Goal: Information Seeking & Learning: Learn about a topic

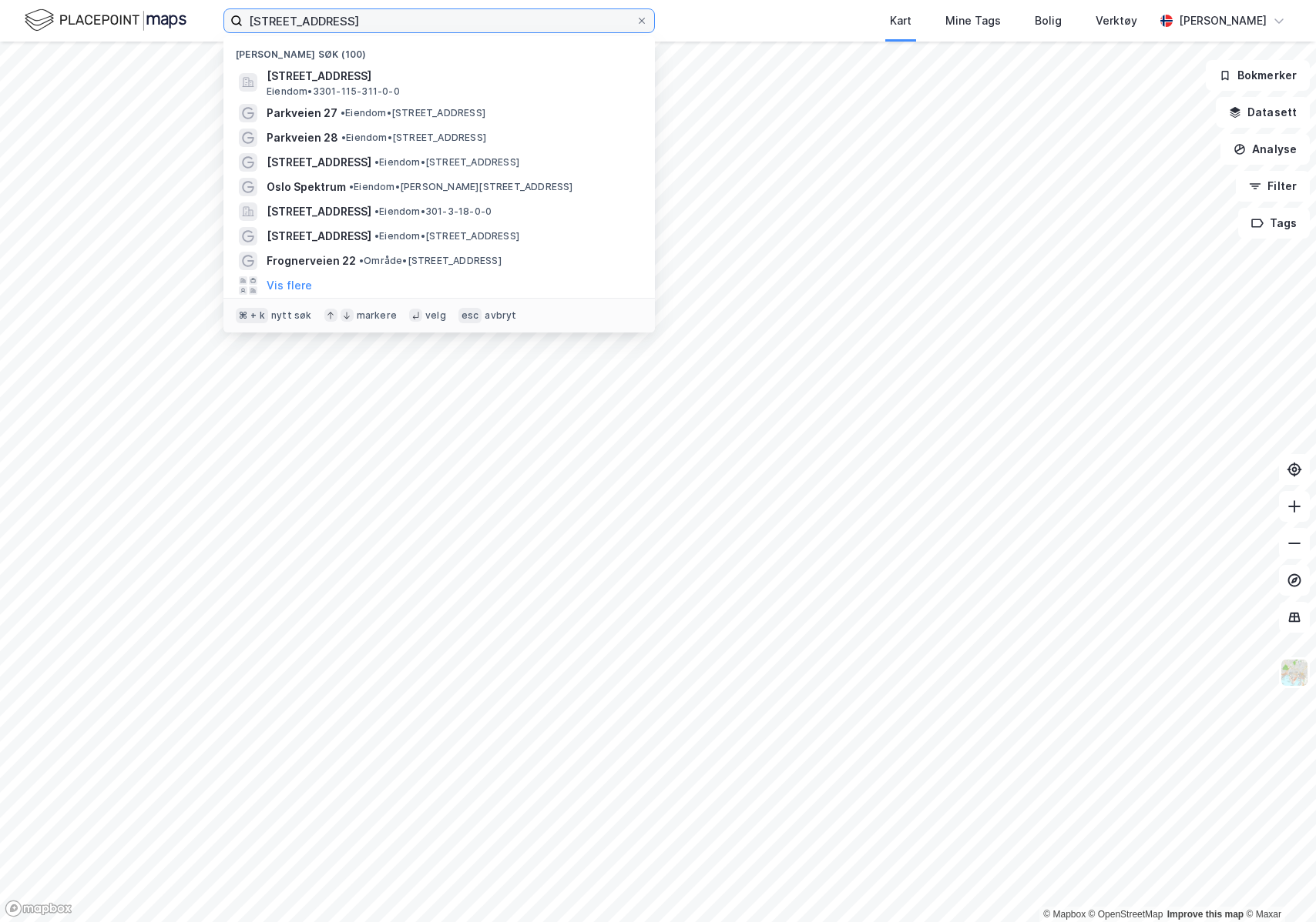
click at [346, 28] on input "[STREET_ADDRESS]" at bounding box center [439, 21] width 393 height 23
click at [361, 26] on input "[STREET_ADDRESS]" at bounding box center [439, 21] width 393 height 23
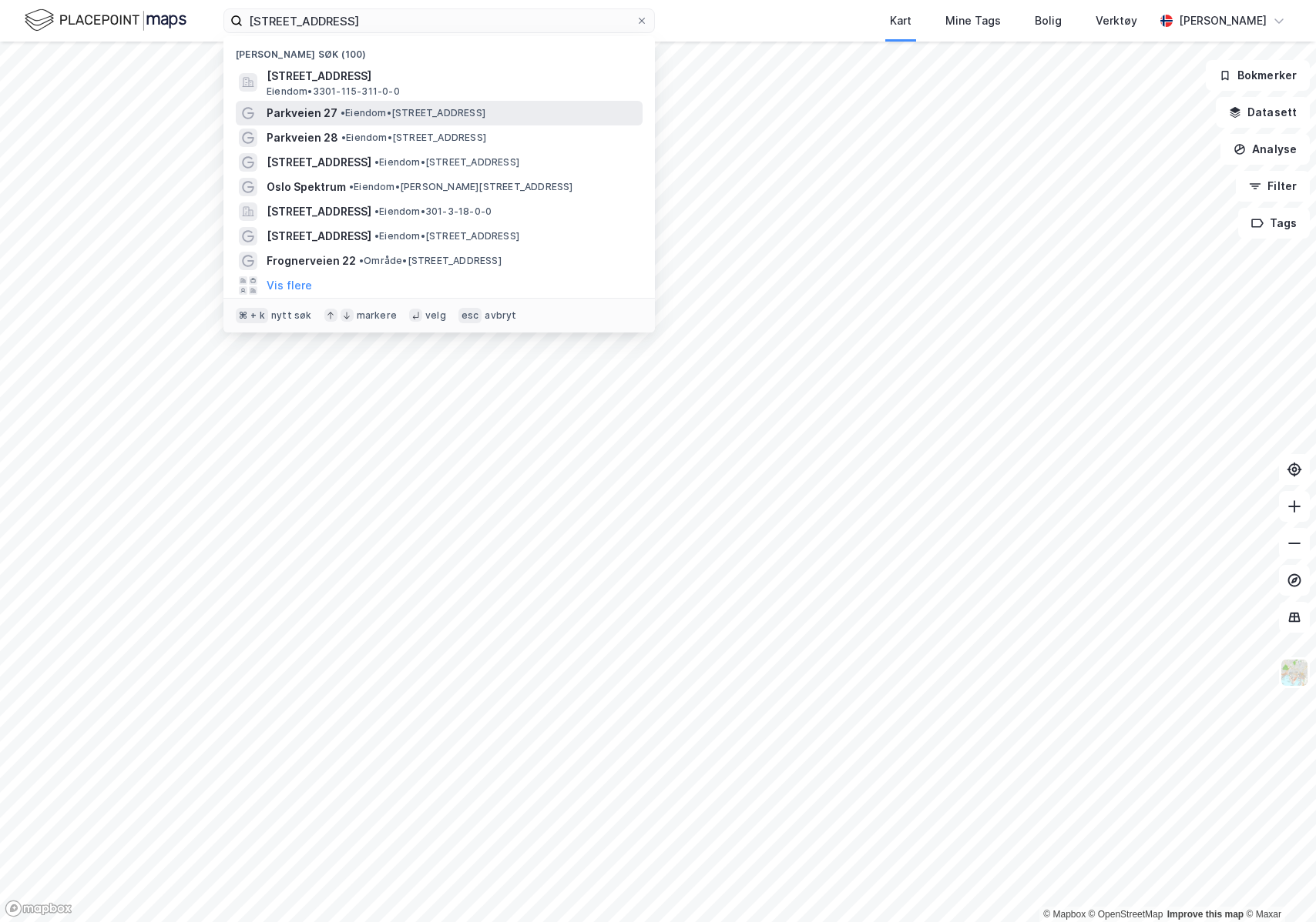
click at [389, 113] on span "• Eiendom • [STREET_ADDRESS]" at bounding box center [412, 113] width 145 height 13
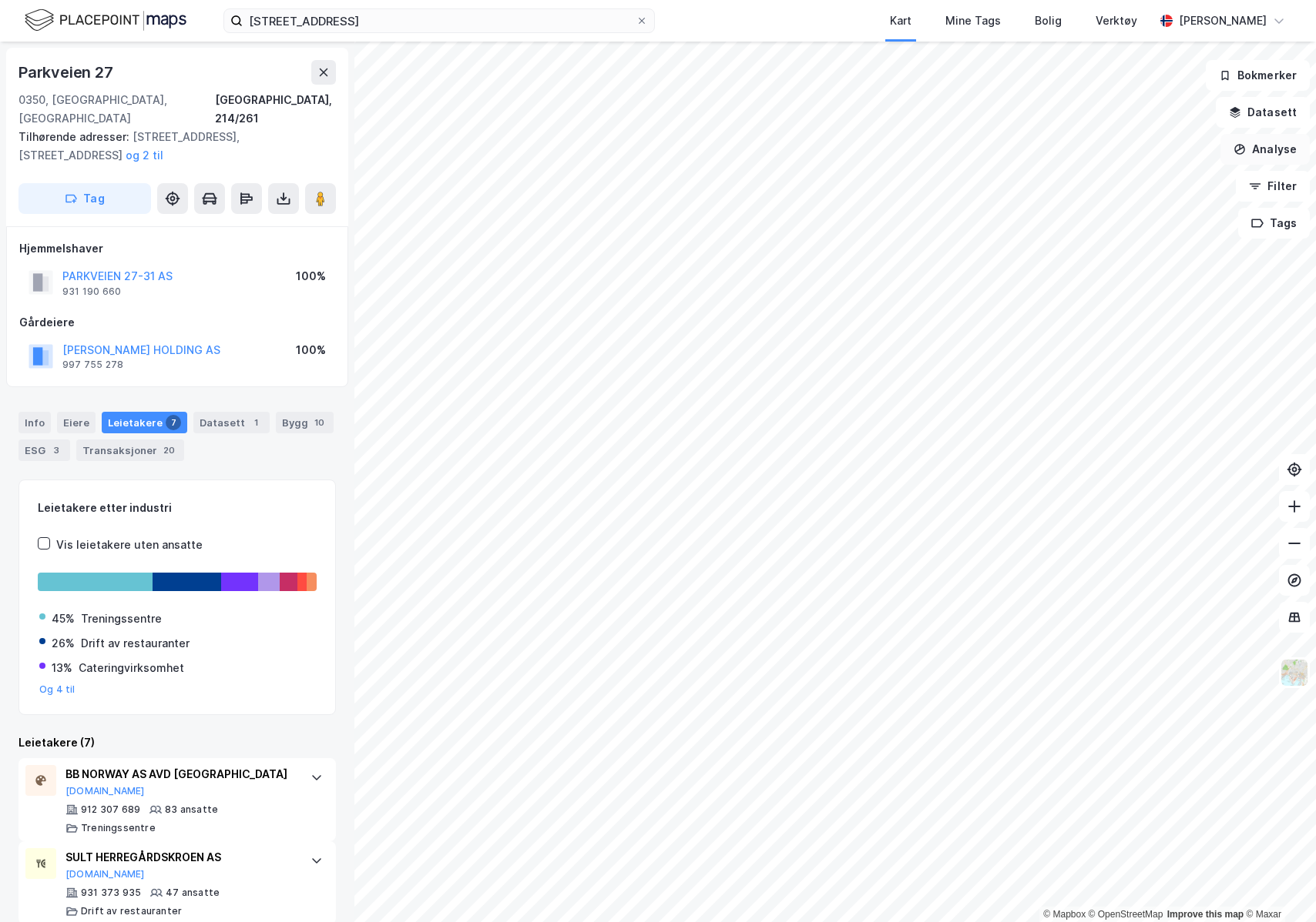
click at [1263, 141] on button "Analyse" at bounding box center [1264, 149] width 89 height 31
click at [1241, 112] on icon "button" at bounding box center [1234, 112] width 13 height 13
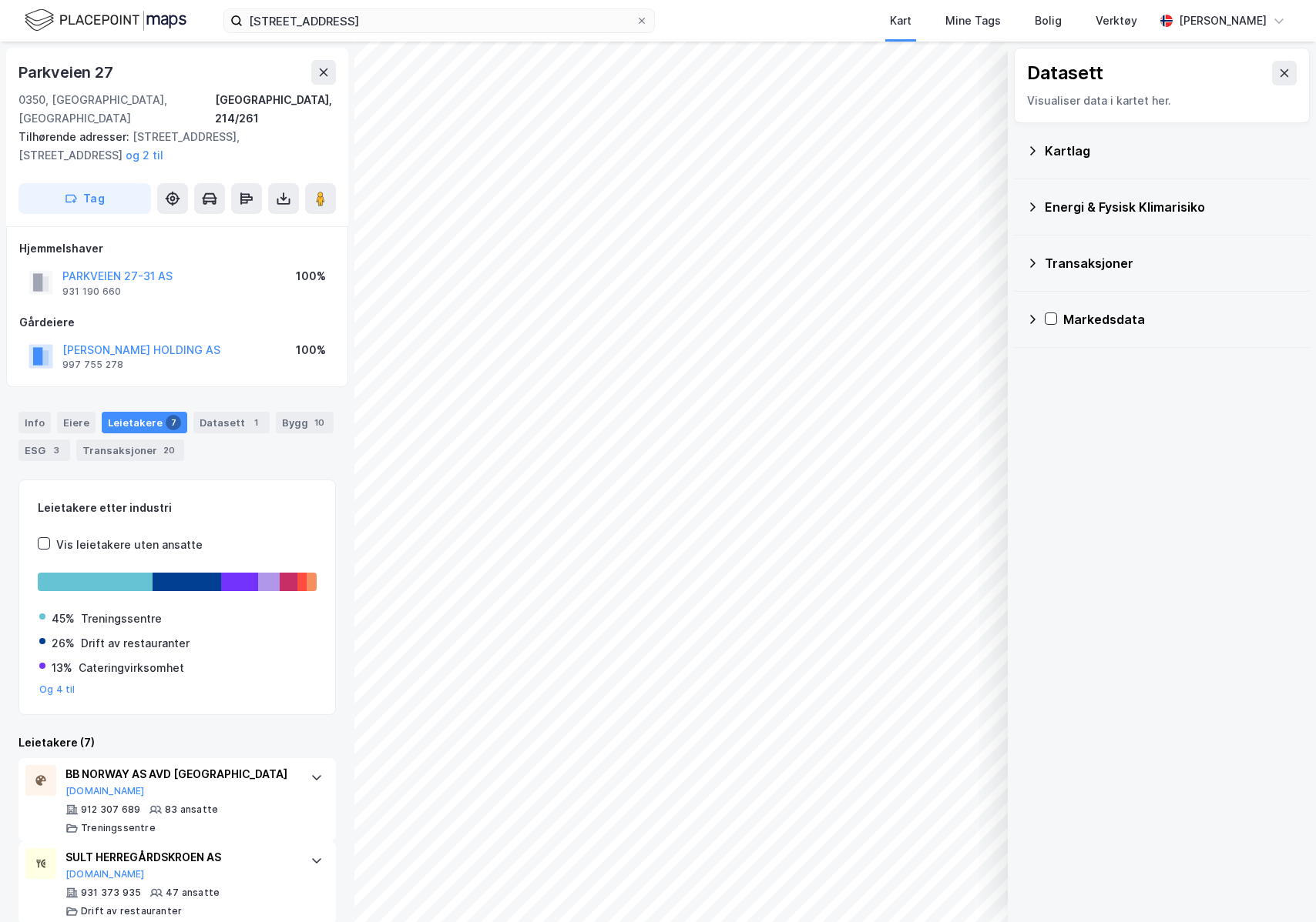
click at [1183, 150] on div "Kartlag" at bounding box center [1171, 151] width 252 height 18
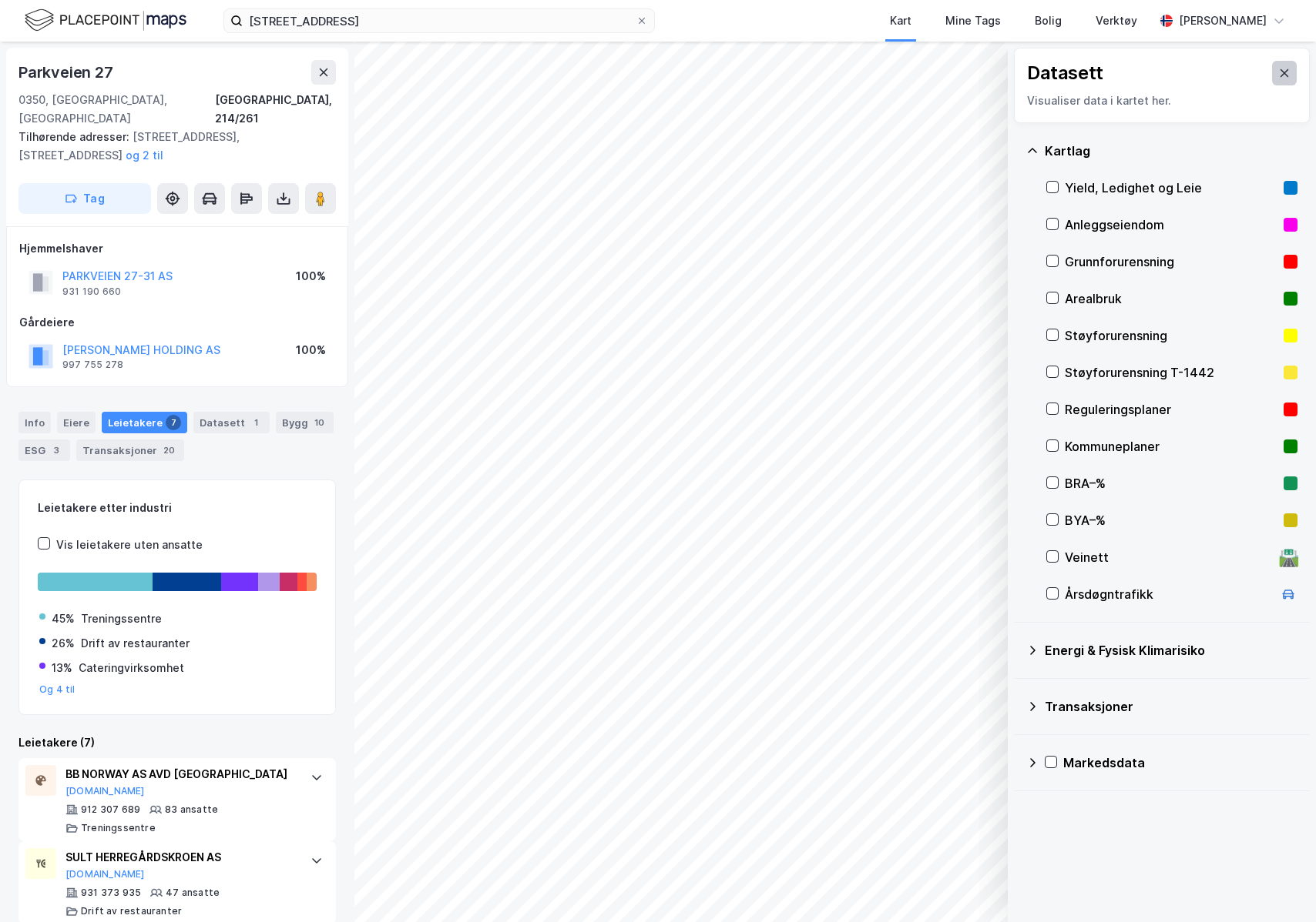
click at [1278, 67] on icon at bounding box center [1283, 73] width 13 height 13
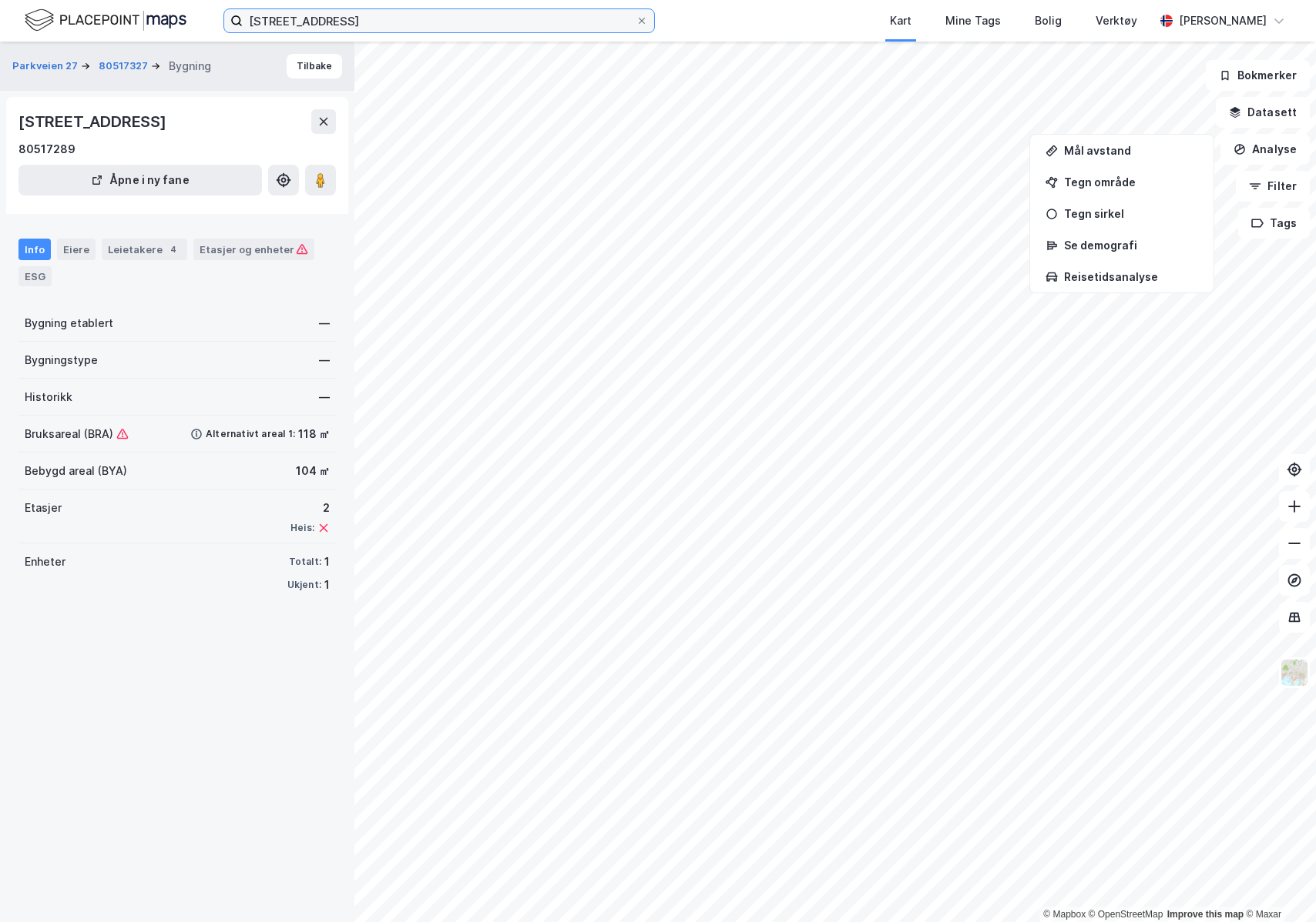
click at [398, 20] on input "[STREET_ADDRESS]" at bounding box center [439, 21] width 393 height 23
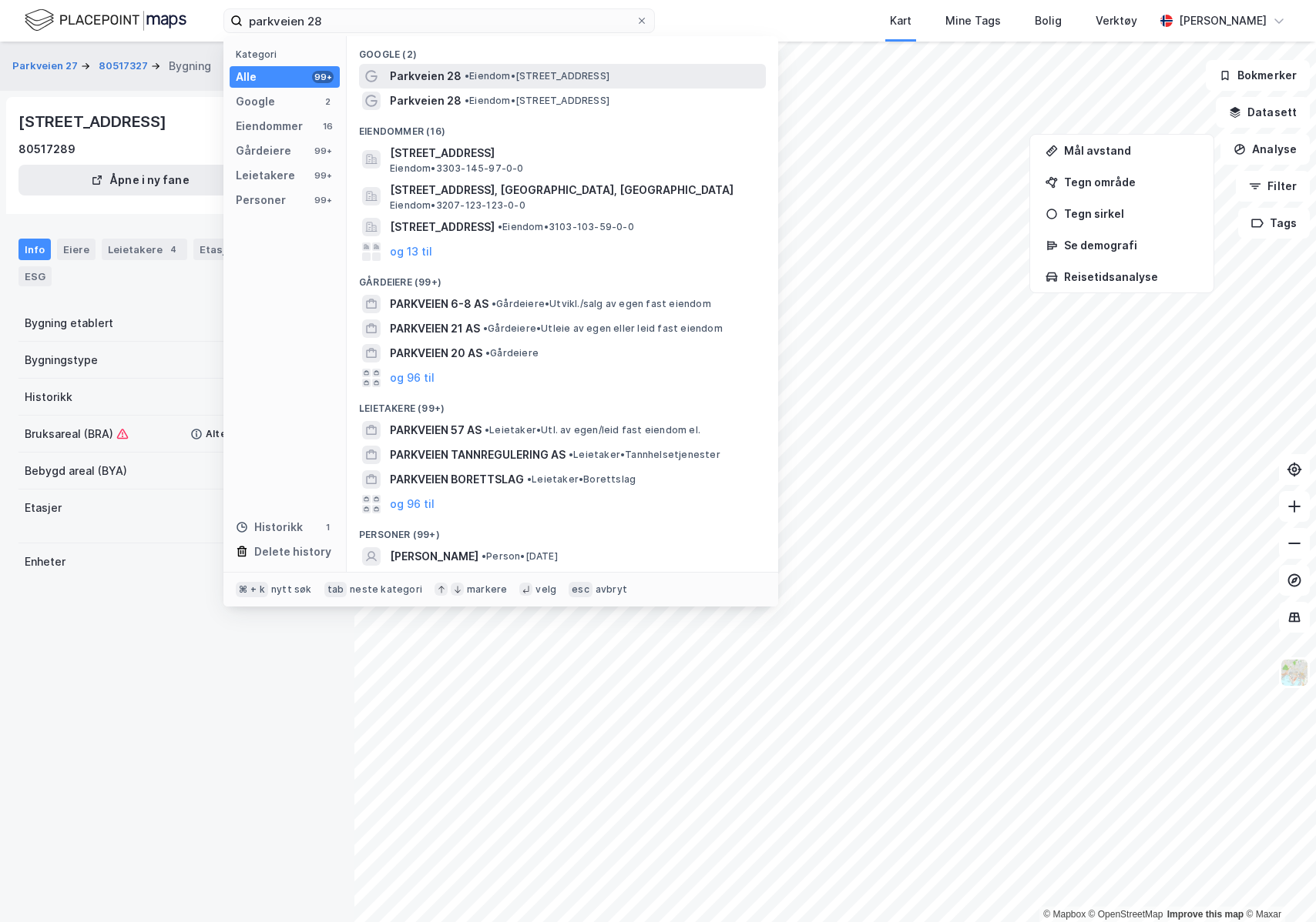
click at [475, 73] on span "• Eiendom • [STREET_ADDRESS]" at bounding box center [536, 76] width 145 height 13
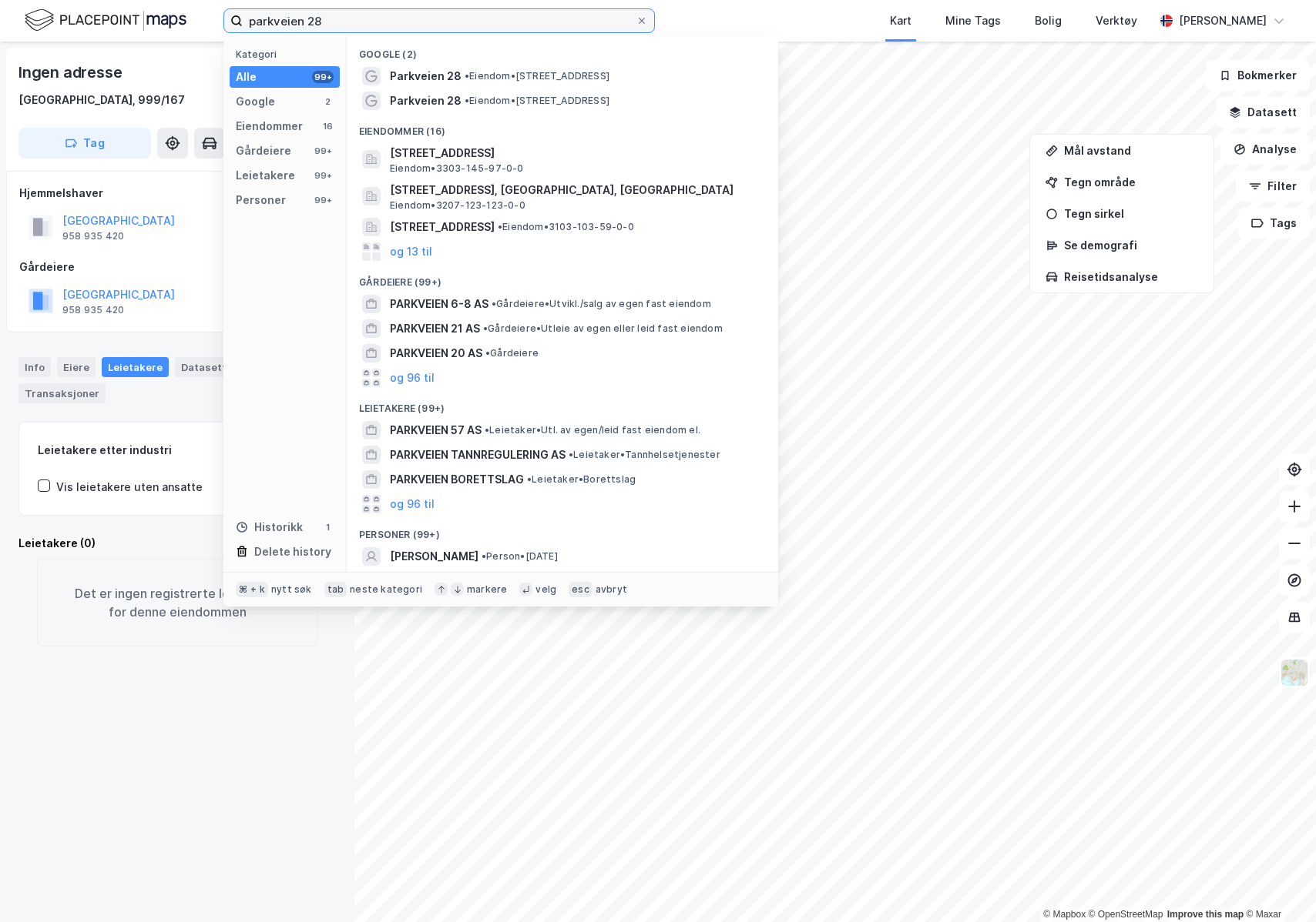
click at [384, 24] on input "parkveien 28" at bounding box center [439, 21] width 393 height 23
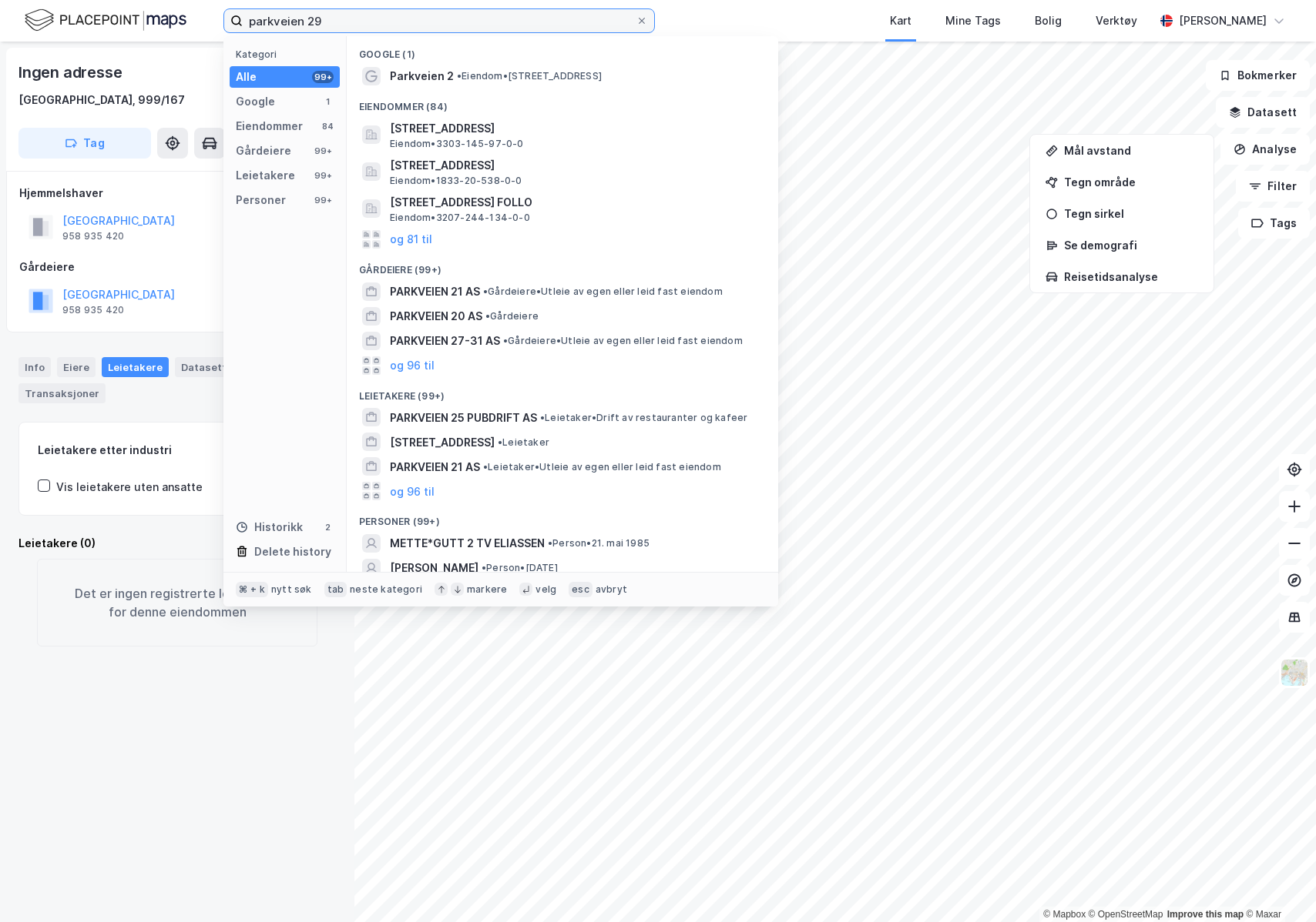
type input "parkveien 29"
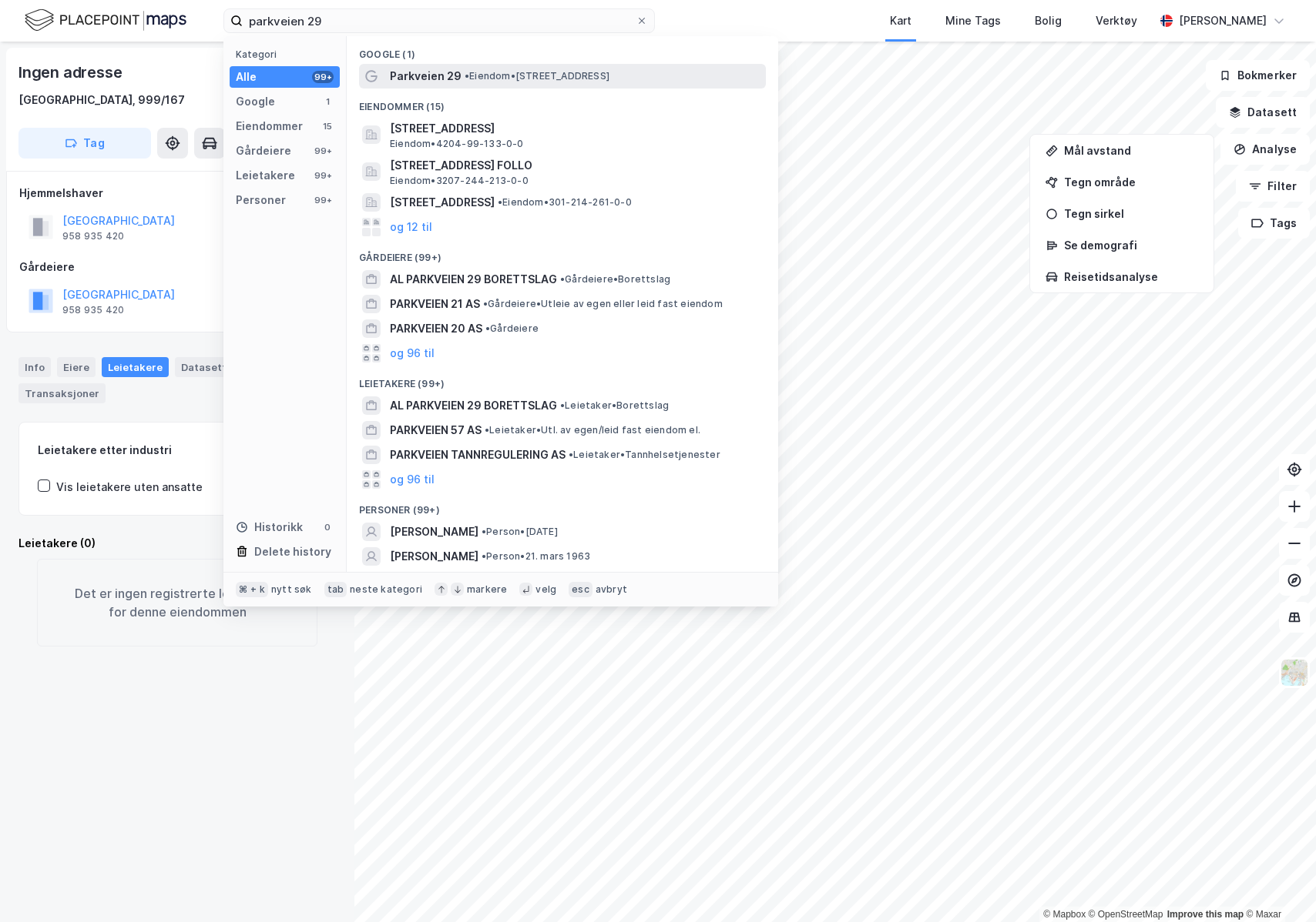
click at [455, 79] on span "Parkveien 29" at bounding box center [425, 76] width 72 height 18
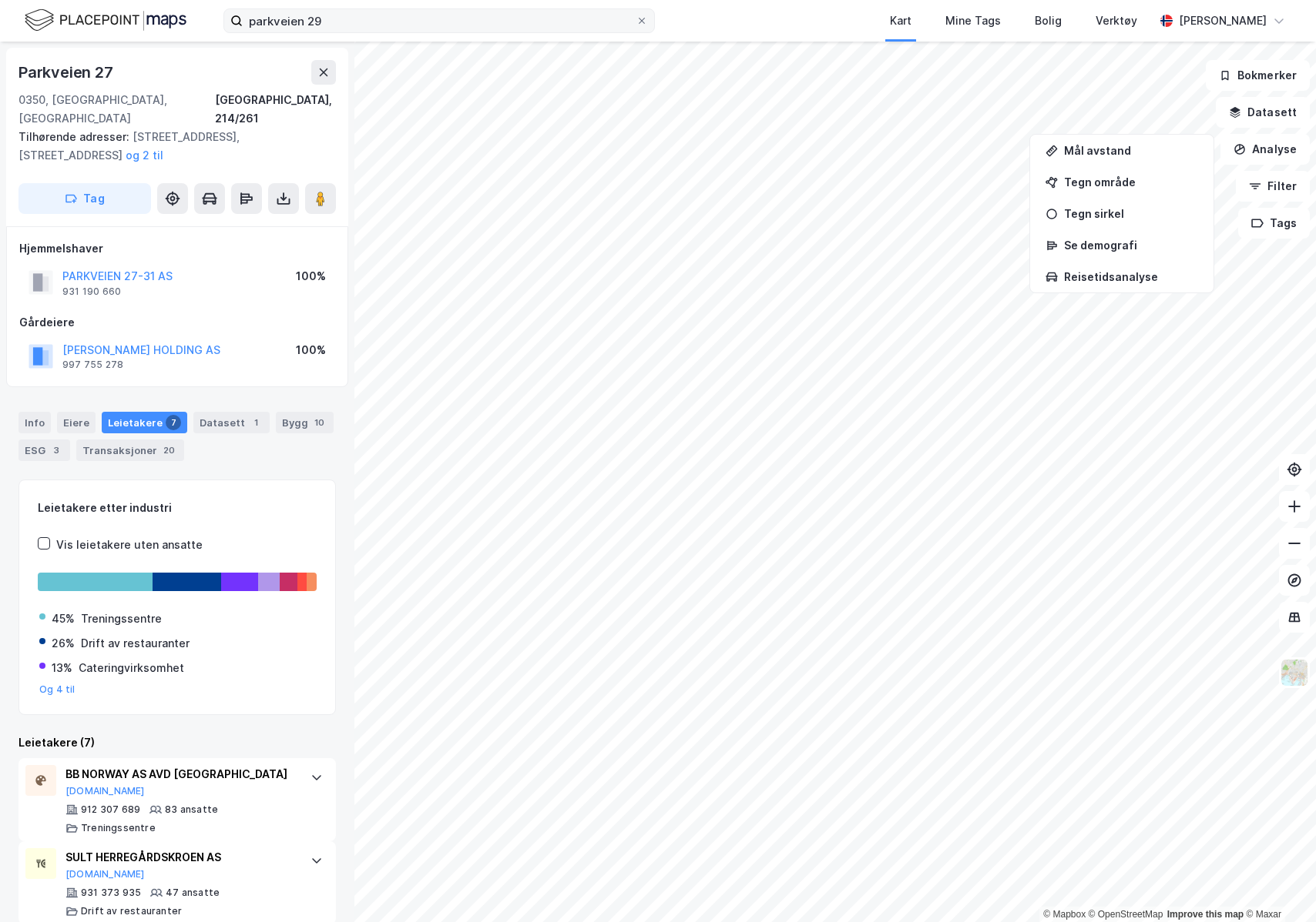
click at [440, 8] on div "parkveien 29 Kart Mine Tags Bolig Verktøy [PERSON_NAME]" at bounding box center [658, 21] width 1316 height 42
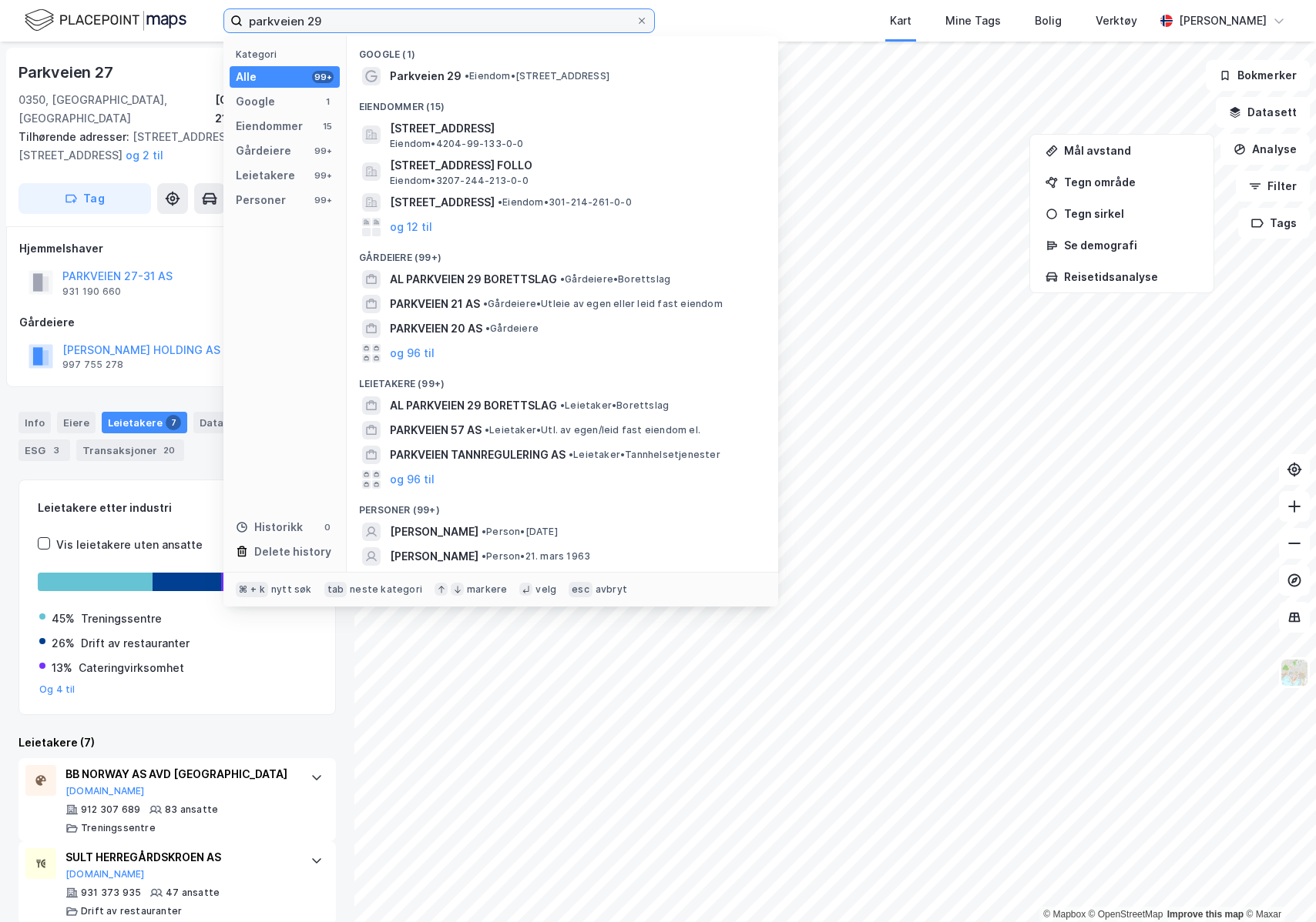
click at [439, 15] on input "parkveien 29" at bounding box center [439, 21] width 393 height 23
click at [478, 82] on span "• Eiendom • [STREET_ADDRESS]" at bounding box center [536, 76] width 145 height 13
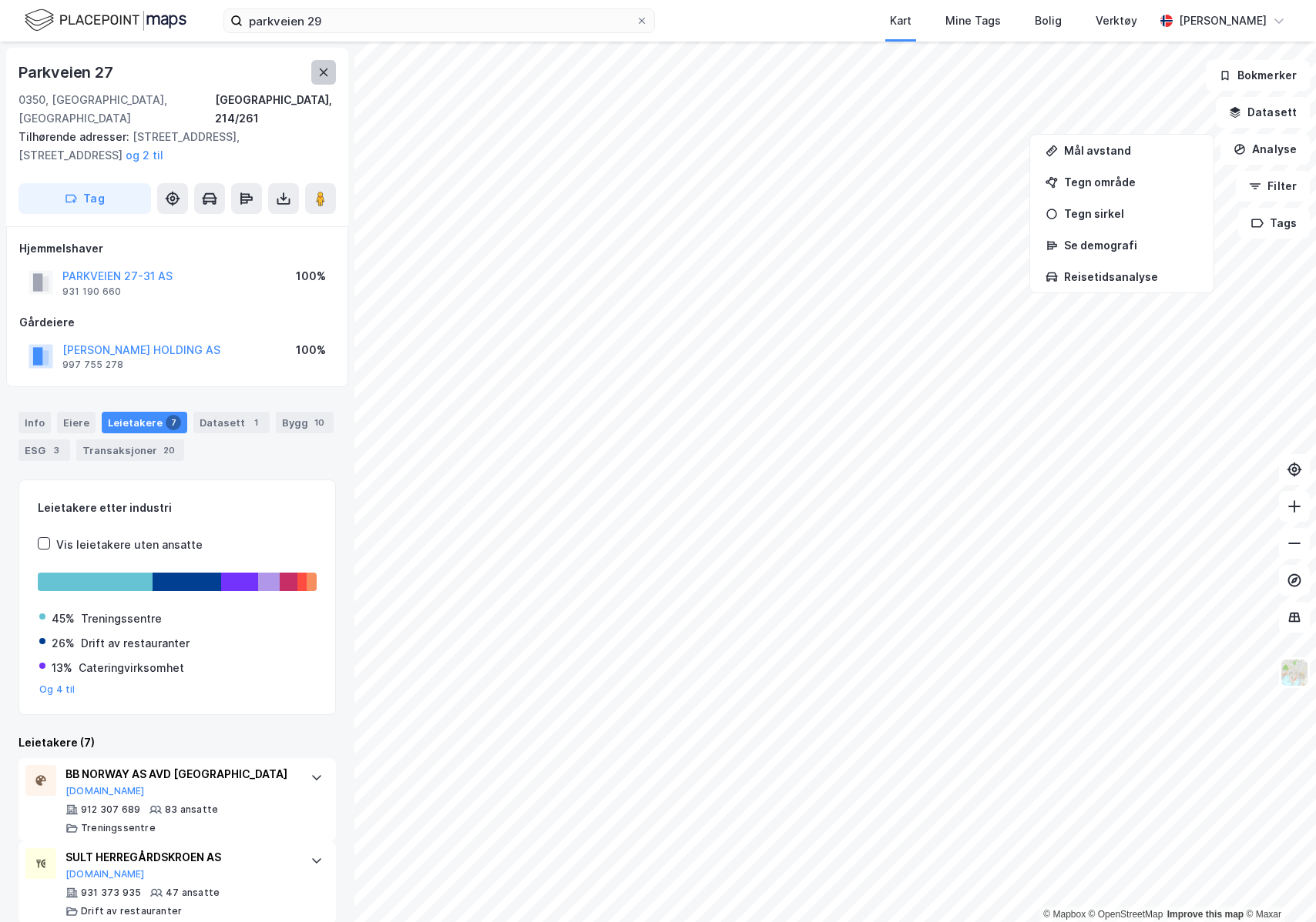
click at [327, 72] on icon at bounding box center [323, 72] width 13 height 13
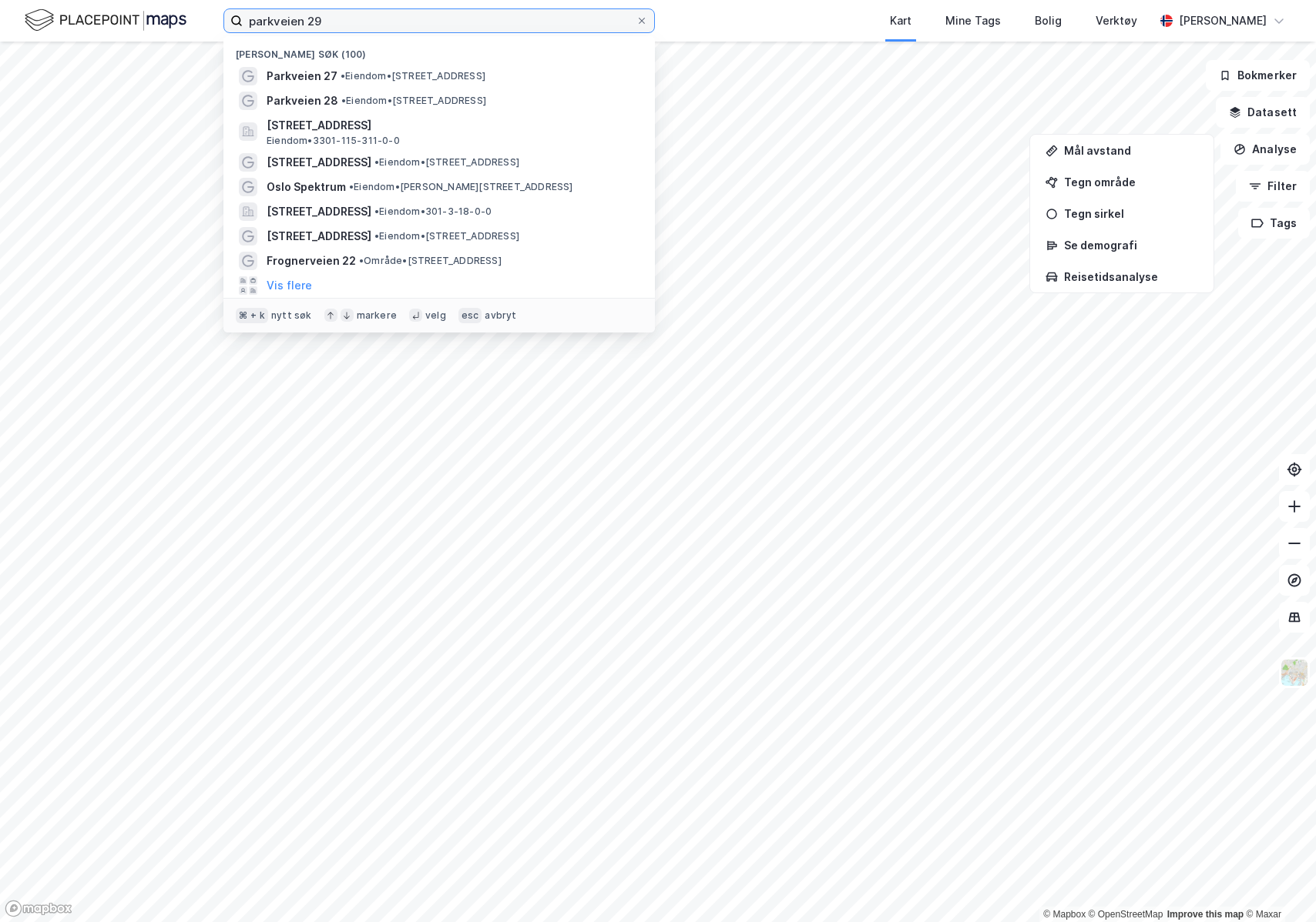
click at [498, 20] on input "parkveien 29" at bounding box center [439, 21] width 393 height 23
